Goal: Find specific page/section: Find specific page/section

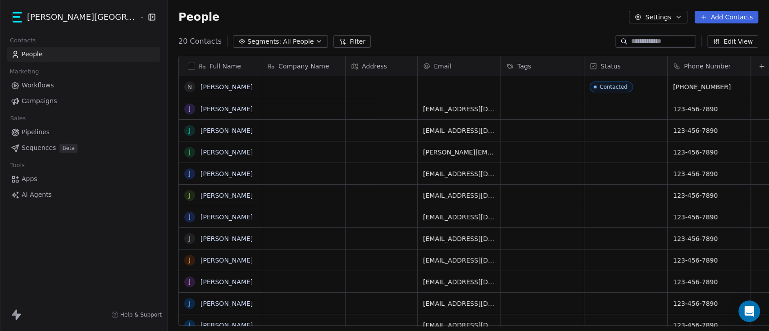
scroll to position [282, 638]
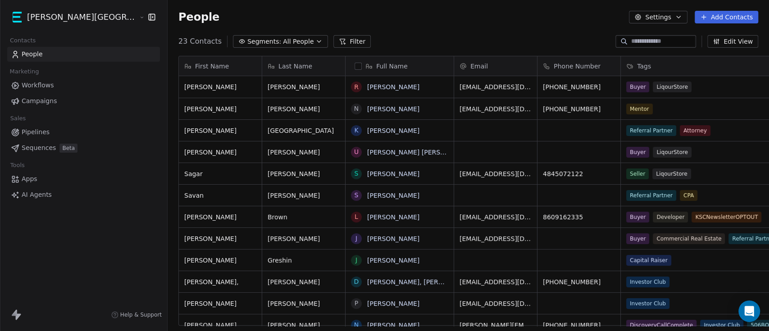
scroll to position [9, 10]
click at [31, 131] on span "Pipelines" at bounding box center [36, 131] width 28 height 9
